Goal: Transaction & Acquisition: Book appointment/travel/reservation

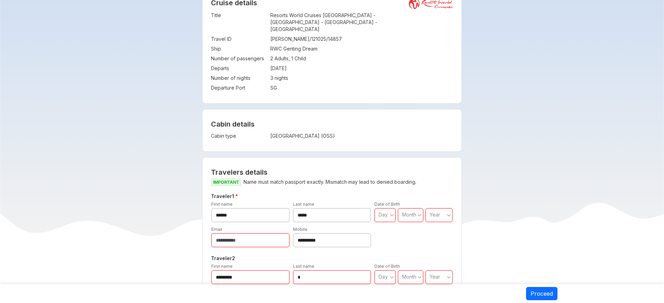
scroll to position [69, 0]
drag, startPoint x: 271, startPoint y: 130, endPoint x: 354, endPoint y: 134, distance: 83.2
click at [354, 134] on div "Cabin details Cabin type : [GEOGRAPHIC_DATA] (OSS)" at bounding box center [331, 130] width 259 height 42
copy tbody "Cabin type :"
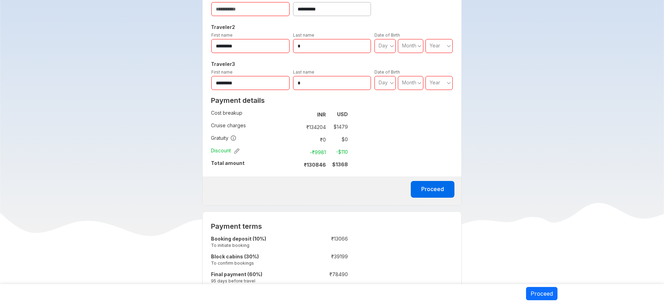
scroll to position [321, 0]
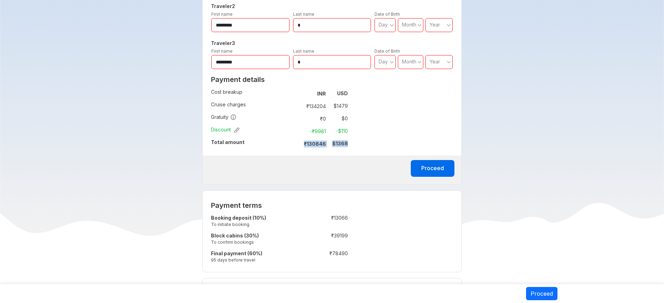
drag, startPoint x: 304, startPoint y: 138, endPoint x: 374, endPoint y: 138, distance: 69.8
click at [374, 138] on div "**********" at bounding box center [331, 45] width 259 height 280
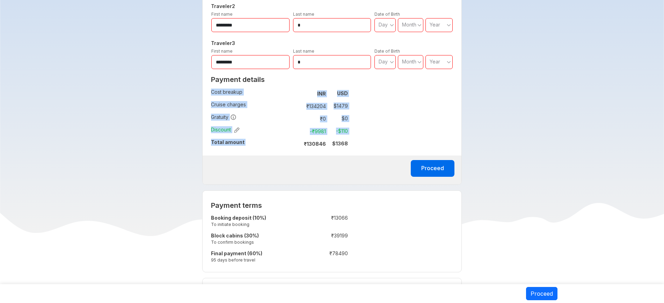
drag, startPoint x: 349, startPoint y: 137, endPoint x: 305, endPoint y: 136, distance: 43.6
click at [305, 136] on div "Payment details Cost breakup : INR USD Cruise charges : ₹ 134204 $ 1479 Gratuit…" at bounding box center [279, 114] width 154 height 83
copy tbody "Cost breakup : INR USD Cruise charges : ₹ 134204 $ 1479 Gratuity : ₹ 0 $ 0 Disc…"
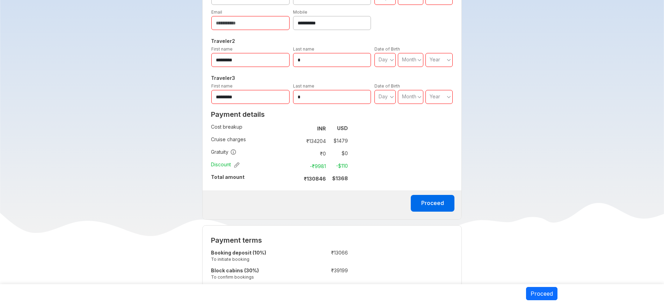
drag, startPoint x: 311, startPoint y: 161, endPoint x: 277, endPoint y: 163, distance: 33.9
click at [277, 163] on tr "Discount : -₹ 9981 -$ 110" at bounding box center [279, 166] width 137 height 13
drag, startPoint x: 212, startPoint y: 159, endPoint x: 346, endPoint y: 160, distance: 134.8
click at [346, 160] on tr "Discount : -₹ 9981 -$ 110" at bounding box center [279, 166] width 137 height 13
copy tr "Discount : -₹ 9981 -$ 110"
